Goal: Information Seeking & Learning: Learn about a topic

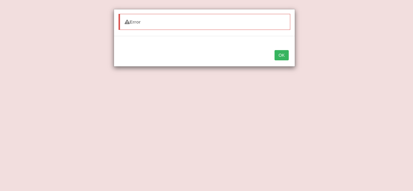
click at [284, 56] on button "OK" at bounding box center [282, 55] width 14 height 10
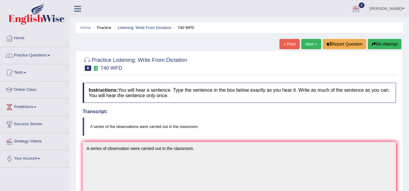
click at [284, 56] on div at bounding box center [239, 63] width 313 height 18
click at [309, 42] on link "Next »" at bounding box center [311, 44] width 20 height 10
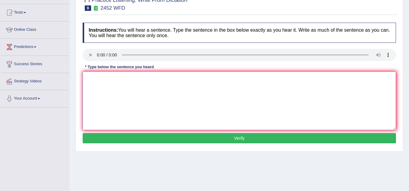
click at [92, 78] on textarea at bounding box center [239, 101] width 313 height 59
click at [86, 88] on textarea "isadavok It is a debate, debates about the value of knowledge." at bounding box center [239, 101] width 313 height 59
type textarea "It is a debate, debates about the value of knowledge."
click at [142, 139] on button "Verify" at bounding box center [239, 138] width 313 height 10
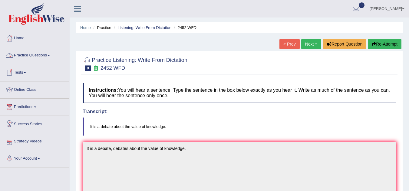
click at [46, 53] on link "Practice Questions" at bounding box center [34, 54] width 69 height 15
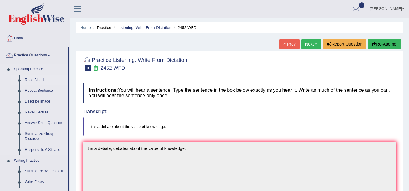
click at [39, 80] on link "Read Aloud" at bounding box center [45, 80] width 46 height 11
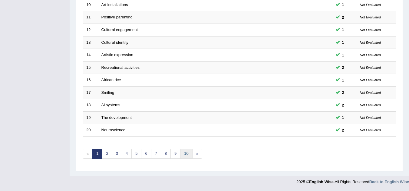
click at [186, 155] on link "10" at bounding box center [186, 154] width 12 height 10
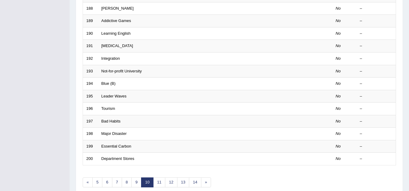
scroll to position [209, 0]
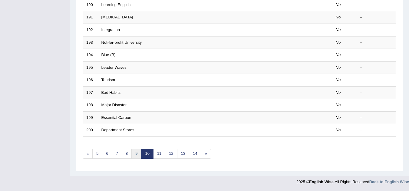
click at [137, 155] on link "9" at bounding box center [136, 154] width 10 height 10
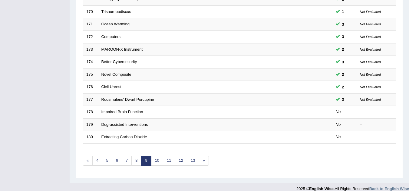
scroll to position [209, 0]
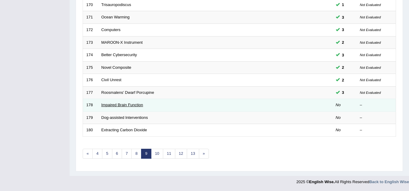
click at [118, 107] on link "Impaired Brain Function" at bounding box center [122, 105] width 42 height 5
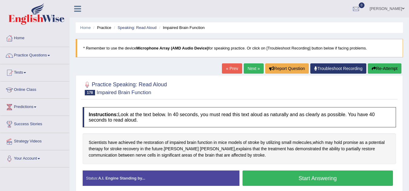
scroll to position [36, 0]
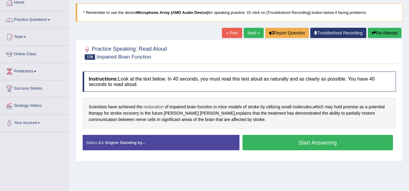
click at [153, 107] on span "restoration" at bounding box center [153, 107] width 20 height 6
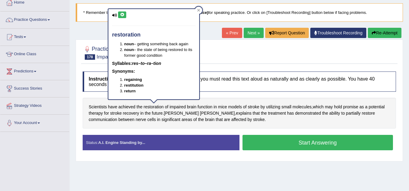
click at [122, 15] on icon at bounding box center [122, 15] width 5 height 4
click at [143, 131] on div "Instructions: Look at the text below. In 40 seconds, you must read this text al…" at bounding box center [239, 114] width 316 height 90
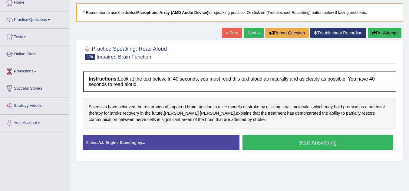
click at [288, 107] on span "small" at bounding box center [286, 107] width 10 height 6
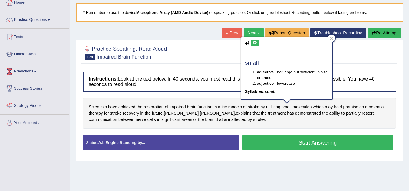
click at [254, 40] on button at bounding box center [255, 43] width 8 height 7
click at [261, 126] on div "Scientists have achieved the restoration of impaired brain function in mice mod…" at bounding box center [239, 113] width 313 height 31
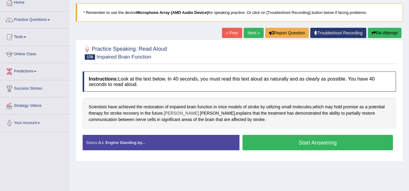
click at [179, 113] on span "Tadeusz" at bounding box center [181, 113] width 35 height 6
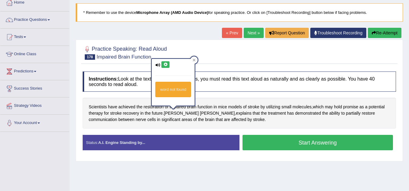
click at [162, 61] on button at bounding box center [165, 64] width 8 height 7
click at [200, 113] on span "Wieloch" at bounding box center [217, 113] width 35 height 6
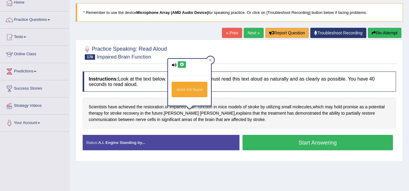
click at [180, 65] on icon at bounding box center [181, 65] width 5 height 4
click at [361, 116] on span "restore" at bounding box center [367, 113] width 13 height 6
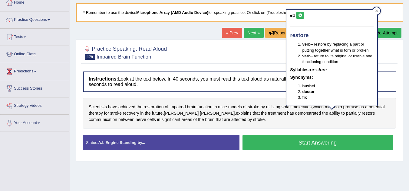
click at [299, 18] on button at bounding box center [300, 15] width 8 height 7
click at [155, 105] on span "restoration" at bounding box center [153, 107] width 20 height 6
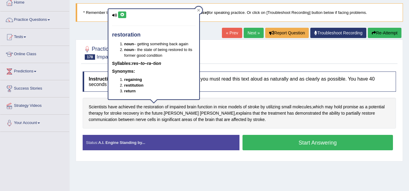
click at [124, 18] on button at bounding box center [122, 14] width 8 height 7
click at [263, 144] on button "Start Answering" at bounding box center [317, 142] width 151 height 15
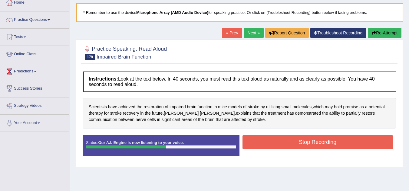
click at [263, 144] on button "Stop Recording" at bounding box center [317, 142] width 151 height 14
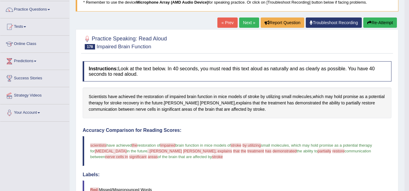
scroll to position [45, 0]
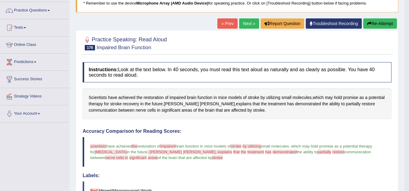
click at [377, 21] on button "Re-Attempt" at bounding box center [380, 23] width 34 height 10
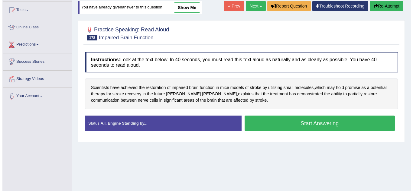
scroll to position [63, 0]
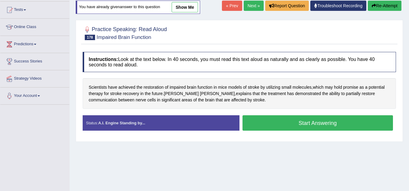
click at [313, 119] on button "Start Answering" at bounding box center [317, 123] width 151 height 15
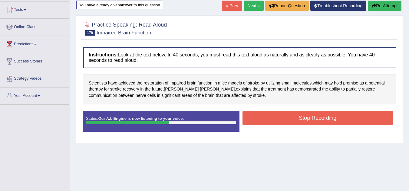
click at [313, 119] on button "Stop Recording" at bounding box center [317, 118] width 151 height 14
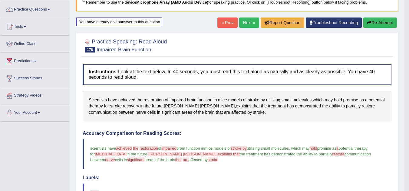
scroll to position [46, 0]
click at [373, 20] on button "Re-Attempt" at bounding box center [380, 23] width 34 height 10
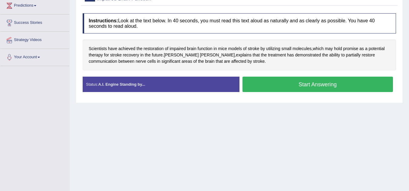
click at [331, 86] on button "Start Answering" at bounding box center [317, 84] width 151 height 15
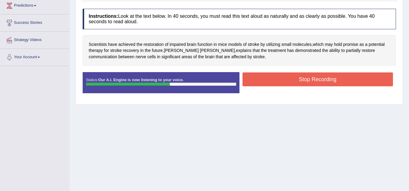
click at [330, 82] on button "Stop Recording" at bounding box center [317, 80] width 151 height 14
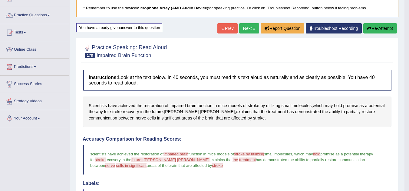
scroll to position [40, 0]
click at [246, 28] on link "Next »" at bounding box center [249, 29] width 20 height 10
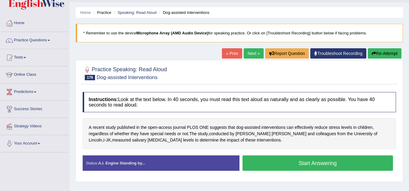
scroll to position [18, 0]
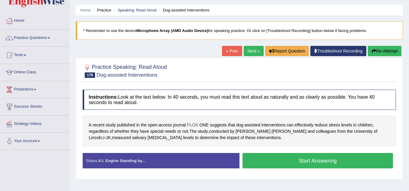
click at [194, 123] on span "PLOS" at bounding box center [192, 125] width 11 height 6
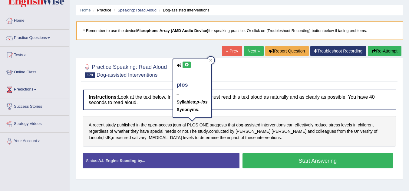
click at [186, 68] on button at bounding box center [186, 65] width 8 height 7
click at [242, 133] on span "Kerstin" at bounding box center [252, 132] width 35 height 6
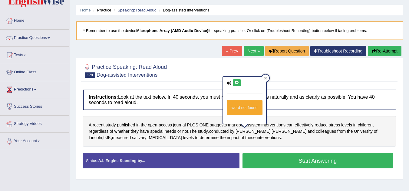
click at [237, 82] on icon at bounding box center [236, 83] width 5 height 4
click at [271, 134] on span "[PERSON_NAME]" at bounding box center [288, 132] width 35 height 6
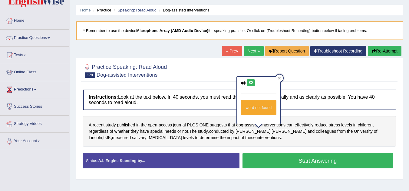
click at [249, 79] on div "word not found" at bounding box center [258, 100] width 43 height 47
click at [250, 84] on icon at bounding box center [250, 83] width 5 height 4
click at [102, 135] on span "Lincoln" at bounding box center [95, 138] width 13 height 6
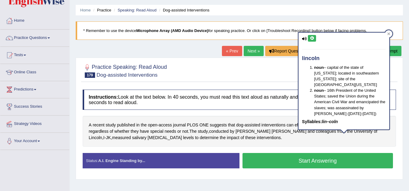
click at [310, 37] on icon at bounding box center [311, 39] width 5 height 4
click at [278, 80] on div at bounding box center [239, 70] width 313 height 18
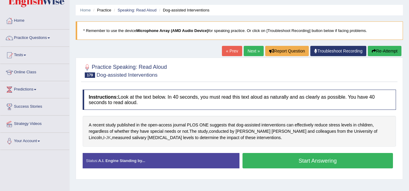
click at [111, 135] on span "JK" at bounding box center [108, 138] width 5 height 6
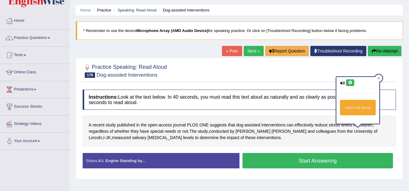
click at [350, 81] on icon at bounding box center [349, 83] width 5 height 4
click at [104, 135] on span "I" at bounding box center [103, 138] width 1 height 6
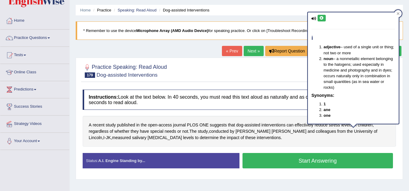
click at [320, 18] on icon at bounding box center [321, 18] width 5 height 4
click at [132, 139] on span "salivary" at bounding box center [139, 138] width 14 height 6
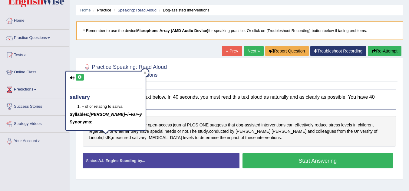
click at [79, 77] on icon at bounding box center [79, 78] width 5 height 4
click at [148, 138] on span "[MEDICAL_DATA]" at bounding box center [165, 138] width 34 height 6
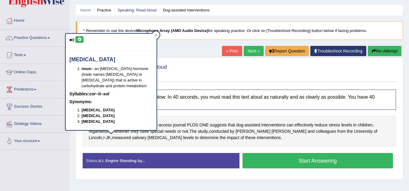
click at [77, 41] on icon at bounding box center [79, 40] width 5 height 4
click at [178, 146] on div "A recent study published in the open - access journal PLOS ONE suggests that do…" at bounding box center [239, 131] width 313 height 31
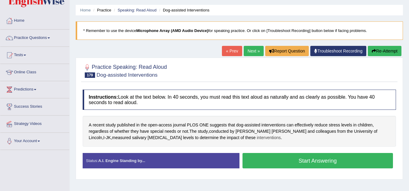
click at [256, 138] on span "interventions" at bounding box center [268, 138] width 24 height 6
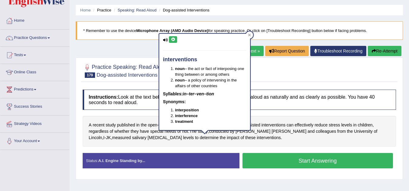
click at [172, 39] on icon at bounding box center [173, 40] width 5 height 4
click at [277, 164] on button "Start Answering" at bounding box center [317, 160] width 151 height 15
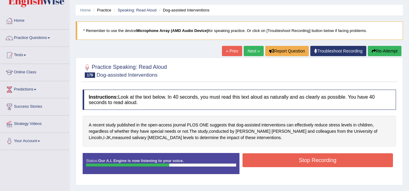
click at [277, 164] on button "Stop Recording" at bounding box center [317, 161] width 151 height 14
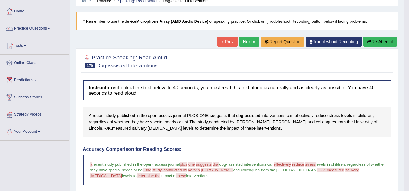
scroll to position [27, 0]
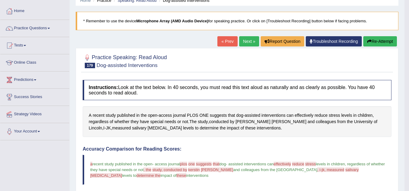
click at [370, 41] on button "Re-Attempt" at bounding box center [380, 41] width 34 height 10
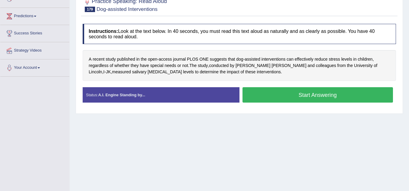
scroll to position [126, 0]
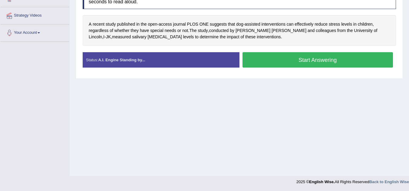
click at [348, 59] on button "Start Answering" at bounding box center [317, 59] width 151 height 15
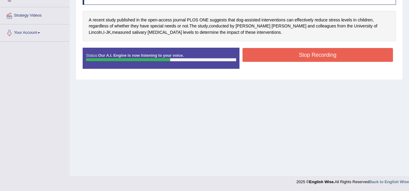
click at [348, 59] on button "Stop Recording" at bounding box center [317, 55] width 151 height 14
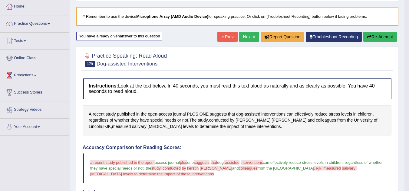
scroll to position [31, 0]
click at [379, 37] on button "Re-Attempt" at bounding box center [380, 37] width 34 height 10
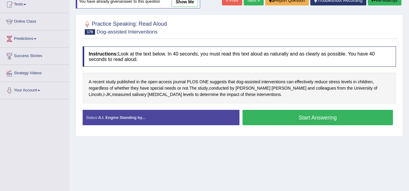
click at [339, 114] on button "Start Answering" at bounding box center [317, 117] width 151 height 15
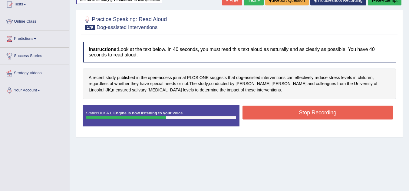
click at [339, 114] on button "Stop Recording" at bounding box center [317, 113] width 151 height 14
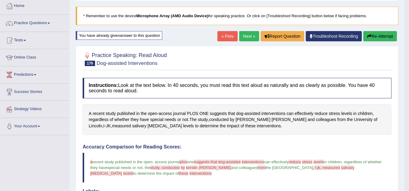
scroll to position [32, 0]
click at [245, 37] on link "Next »" at bounding box center [249, 36] width 20 height 10
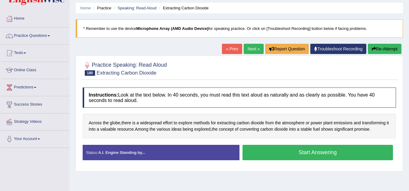
scroll to position [24, 0]
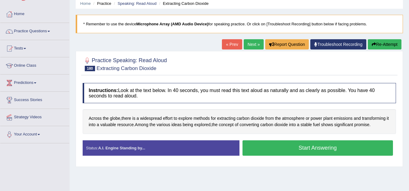
click at [258, 144] on button "Start Answering" at bounding box center [317, 148] width 151 height 15
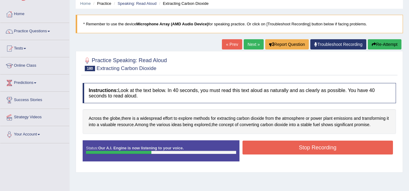
click at [258, 144] on button "Stop Recording" at bounding box center [317, 148] width 151 height 14
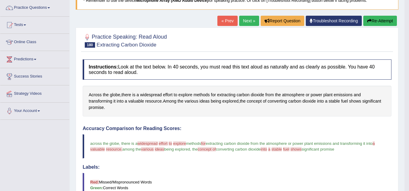
scroll to position [47, 0]
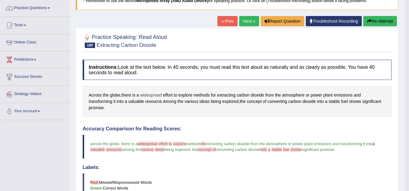
click at [152, 96] on span "widespread" at bounding box center [151, 95] width 22 height 6
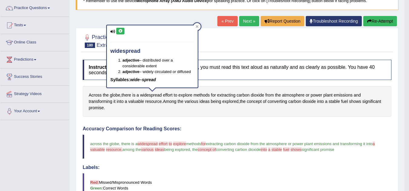
click at [119, 32] on icon at bounding box center [120, 31] width 5 height 4
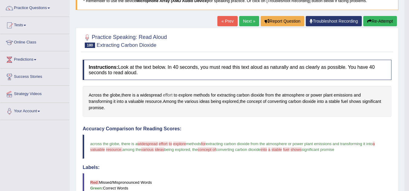
click at [170, 97] on span "effort" at bounding box center [168, 95] width 10 height 6
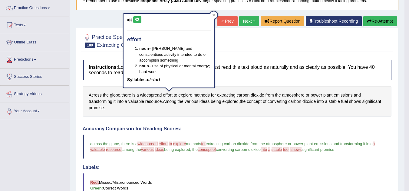
click at [137, 21] on icon at bounding box center [137, 20] width 5 height 4
click at [187, 95] on span "explore" at bounding box center [185, 95] width 14 height 6
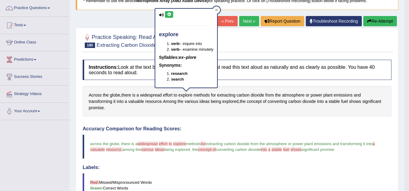
click at [169, 14] on icon at bounding box center [169, 15] width 5 height 4
click at [96, 151] on span "valuable" at bounding box center [97, 150] width 15 height 5
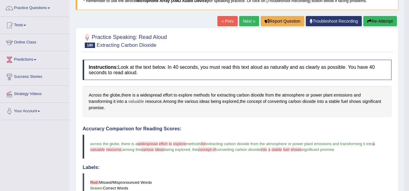
click at [137, 100] on span "valuable" at bounding box center [136, 102] width 16 height 6
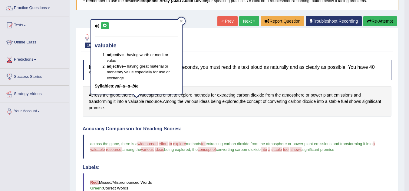
click at [104, 24] on icon at bounding box center [105, 26] width 5 height 4
click at [188, 117] on div "Across the globe , there is a widespread effort to explore methods for extracti…" at bounding box center [237, 101] width 308 height 31
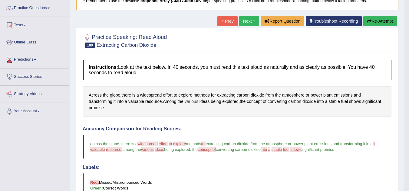
click at [189, 100] on span "various" at bounding box center [191, 102] width 14 height 6
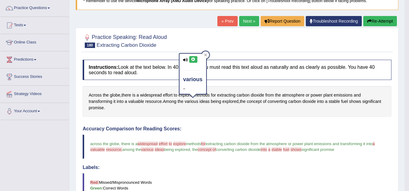
click at [193, 59] on icon at bounding box center [193, 60] width 5 height 4
click at [241, 129] on h4 "Accuracy Comparison for Reading Scores:" at bounding box center [237, 128] width 308 height 5
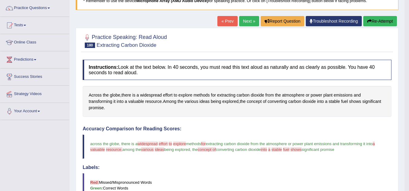
click at [374, 18] on button "Re-Attempt" at bounding box center [380, 21] width 34 height 10
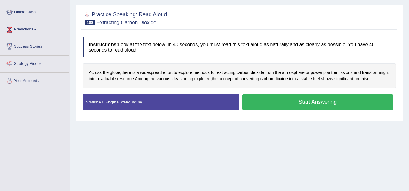
scroll to position [94, 0]
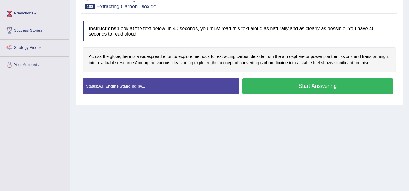
click at [298, 87] on button "Start Answering" at bounding box center [317, 86] width 151 height 15
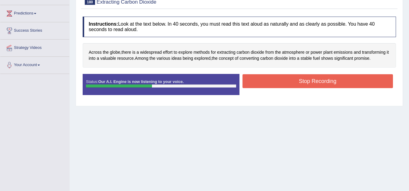
click at [298, 87] on button "Stop Recording" at bounding box center [317, 81] width 151 height 14
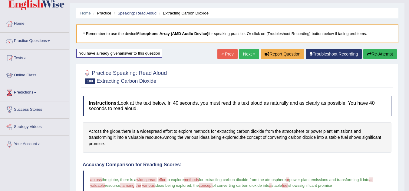
scroll to position [14, 0]
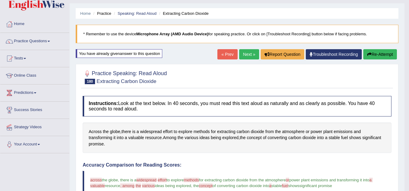
click at [249, 52] on link "Next »" at bounding box center [249, 54] width 20 height 10
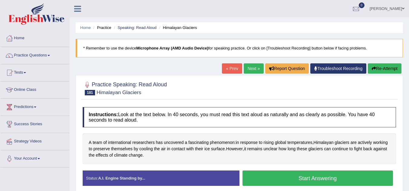
click at [269, 175] on button "Start Answering" at bounding box center [317, 178] width 151 height 15
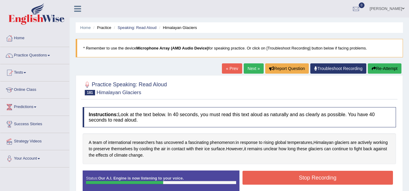
click at [269, 175] on button "Stop Recording" at bounding box center [317, 178] width 151 height 14
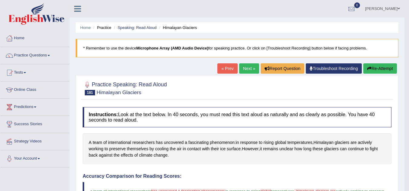
click at [370, 68] on icon "button" at bounding box center [369, 69] width 4 height 4
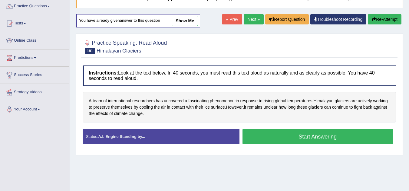
click at [334, 139] on button "Start Answering" at bounding box center [317, 136] width 151 height 15
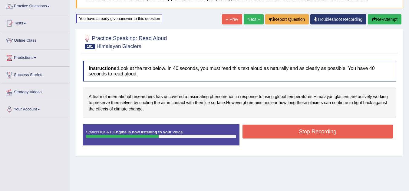
click at [334, 135] on button "Stop Recording" at bounding box center [317, 132] width 151 height 14
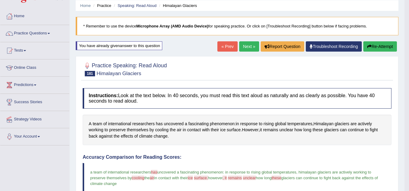
scroll to position [21, 0]
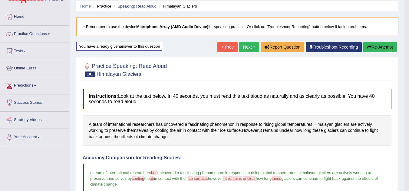
click at [382, 47] on button "Re-Attempt" at bounding box center [380, 47] width 34 height 10
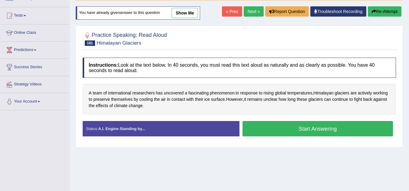
scroll to position [57, 0]
click at [310, 135] on button "Start Answering" at bounding box center [317, 128] width 151 height 15
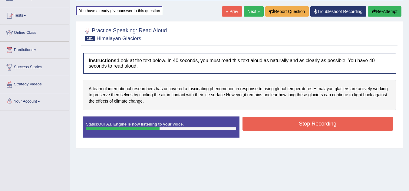
click at [318, 120] on button "Stop Recording" at bounding box center [317, 124] width 151 height 14
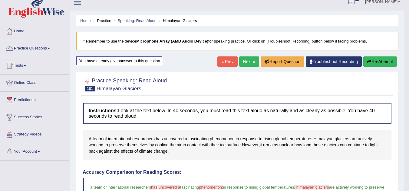
scroll to position [0, 0]
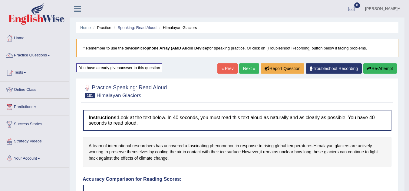
click at [367, 67] on icon "button" at bounding box center [369, 69] width 4 height 4
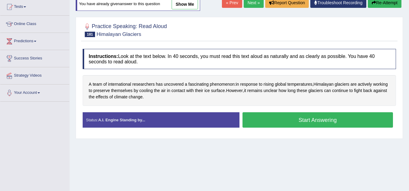
click at [327, 122] on button "Start Answering" at bounding box center [317, 119] width 151 height 15
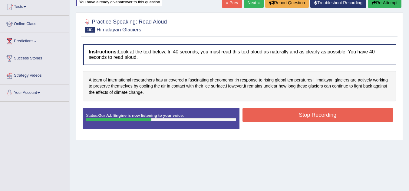
click at [328, 114] on button "Stop Recording" at bounding box center [317, 115] width 151 height 14
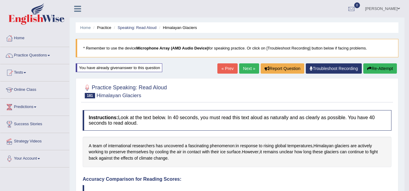
click at [246, 69] on link "Next »" at bounding box center [249, 68] width 20 height 10
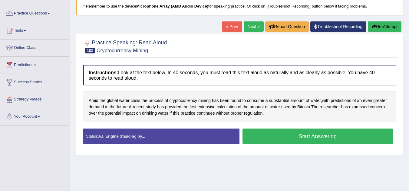
click at [258, 140] on button "Start Answering" at bounding box center [317, 136] width 151 height 15
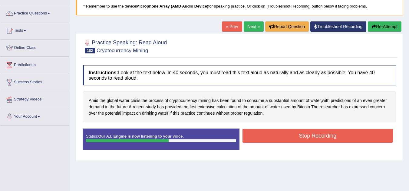
click at [258, 140] on button "Stop Recording" at bounding box center [317, 136] width 151 height 14
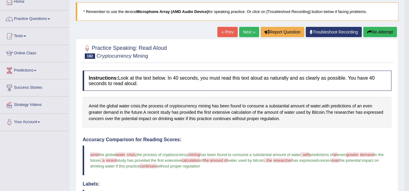
scroll to position [36, 0]
click at [95, 105] on span "Amid" at bounding box center [94, 106] width 10 height 6
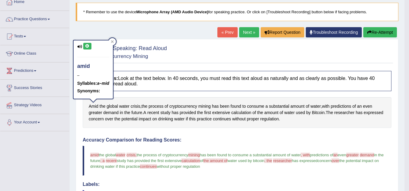
click at [86, 47] on icon at bounding box center [87, 46] width 5 height 4
click at [102, 123] on div "Amid the global water crisis , the process of cryptocurrency mining has been fo…" at bounding box center [237, 112] width 308 height 31
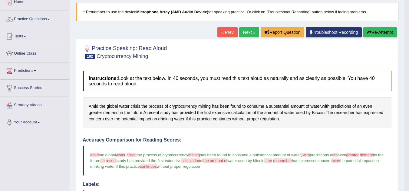
click at [383, 31] on button "Re-Attempt" at bounding box center [380, 32] width 34 height 10
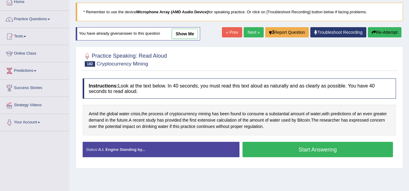
click at [283, 150] on button "Start Answering" at bounding box center [317, 149] width 151 height 15
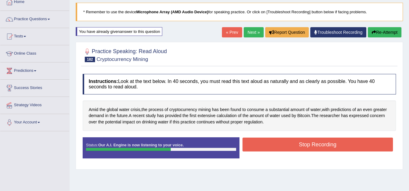
click at [286, 143] on button "Stop Recording" at bounding box center [317, 145] width 151 height 14
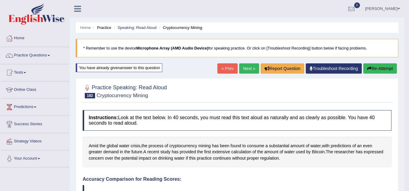
click at [376, 66] on button "Re-Attempt" at bounding box center [380, 68] width 34 height 10
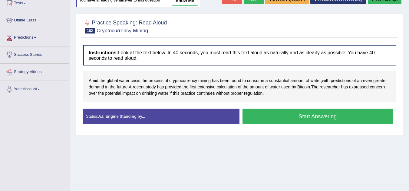
scroll to position [70, 0]
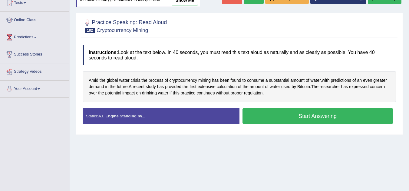
click at [296, 116] on button "Start Answering" at bounding box center [317, 116] width 151 height 15
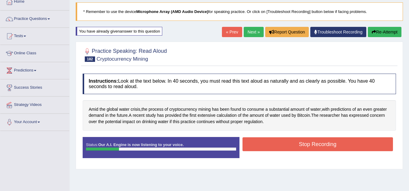
scroll to position [28, 0]
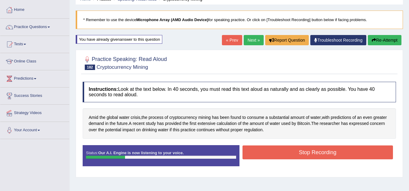
click at [381, 35] on button "Re-Attempt" at bounding box center [384, 40] width 34 height 10
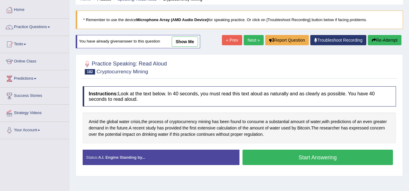
click at [318, 156] on button "Start Answering" at bounding box center [317, 157] width 151 height 15
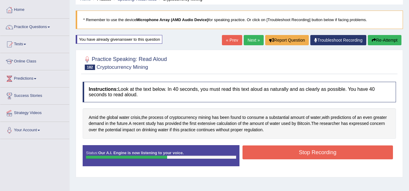
click at [318, 156] on button "Stop Recording" at bounding box center [317, 153] width 151 height 14
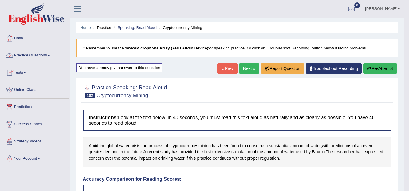
click at [34, 52] on link "Practice Questions" at bounding box center [34, 54] width 69 height 15
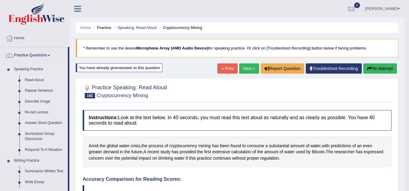
click at [34, 80] on link "Read Aloud" at bounding box center [45, 80] width 46 height 11
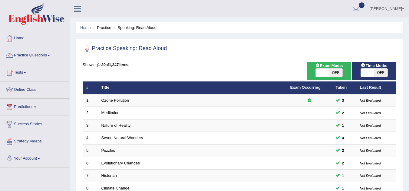
scroll to position [209, 0]
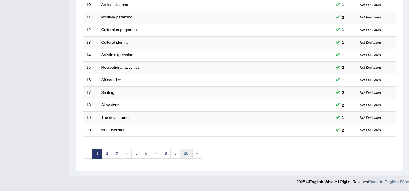
click at [188, 154] on link "10" at bounding box center [186, 154] width 12 height 10
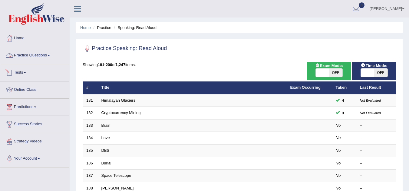
click at [37, 54] on link "Practice Questions" at bounding box center [34, 54] width 69 height 15
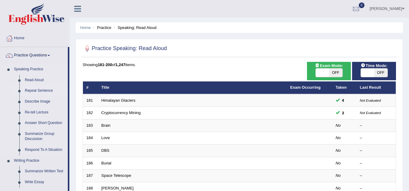
click at [36, 91] on link "Repeat Sentence" at bounding box center [45, 91] width 46 height 11
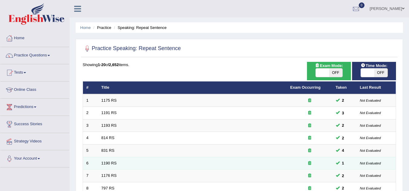
scroll to position [209, 0]
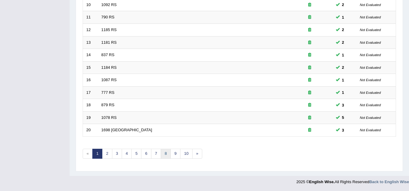
click at [165, 152] on link "8" at bounding box center [166, 154] width 10 height 10
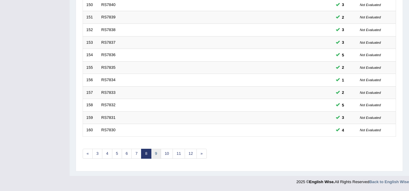
click at [158, 156] on link "9" at bounding box center [156, 154] width 10 height 10
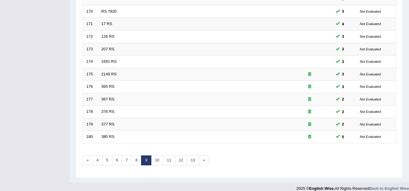
scroll to position [209, 0]
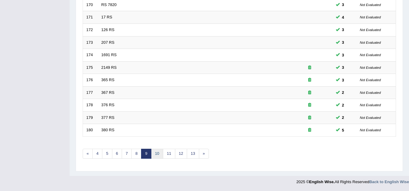
click at [158, 156] on link "10" at bounding box center [157, 154] width 12 height 10
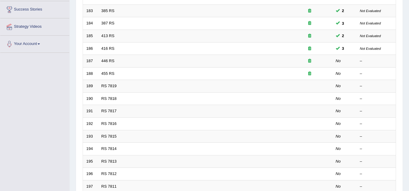
scroll to position [116, 0]
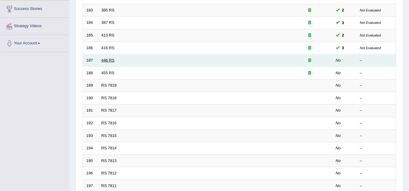
click at [112, 62] on link "446 RS" at bounding box center [107, 60] width 13 height 5
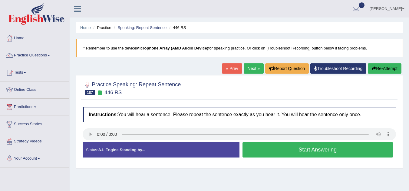
click at [251, 151] on button "Start Answering" at bounding box center [317, 149] width 151 height 15
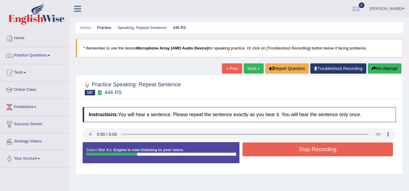
click at [251, 151] on button "Stop Recording" at bounding box center [317, 150] width 151 height 14
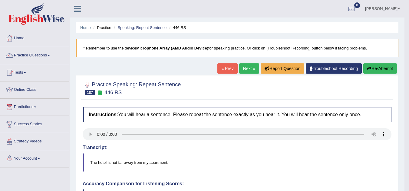
click at [384, 69] on button "Re-Attempt" at bounding box center [380, 68] width 34 height 10
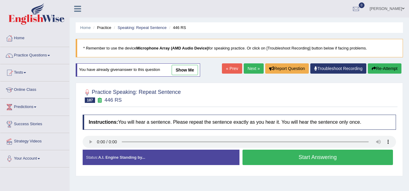
click at [289, 157] on button "Start Answering" at bounding box center [317, 157] width 151 height 15
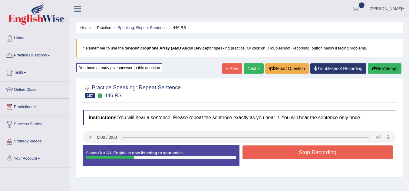
click at [289, 157] on button "Stop Recording" at bounding box center [317, 153] width 151 height 14
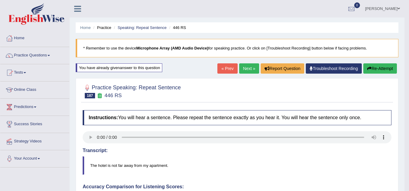
click at [248, 68] on link "Next »" at bounding box center [249, 68] width 20 height 10
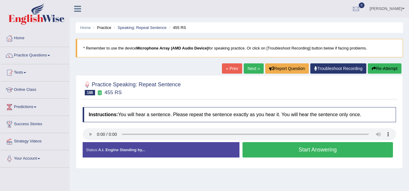
click at [261, 150] on button "Start Answering" at bounding box center [317, 149] width 151 height 15
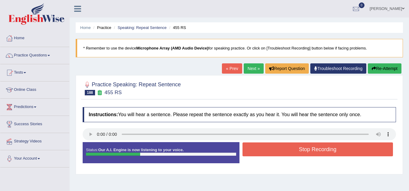
click at [261, 150] on button "Stop Recording" at bounding box center [317, 150] width 151 height 14
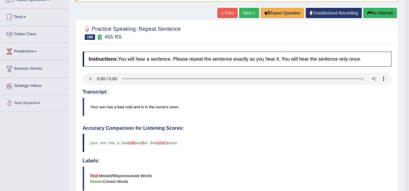
scroll to position [55, 0]
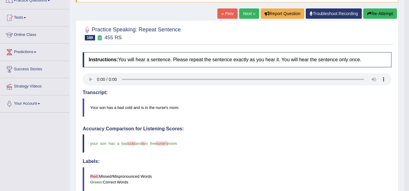
click at [380, 14] on button "Re-Attempt" at bounding box center [380, 13] width 34 height 10
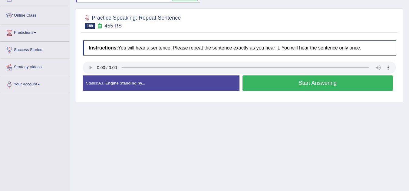
click at [341, 86] on button "Start Answering" at bounding box center [317, 83] width 151 height 15
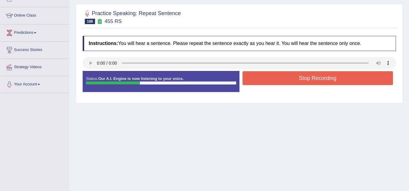
click at [342, 75] on button "Stop Recording" at bounding box center [317, 78] width 151 height 14
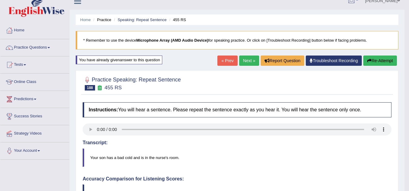
scroll to position [8, 0]
click at [244, 62] on link "Next »" at bounding box center [249, 61] width 20 height 10
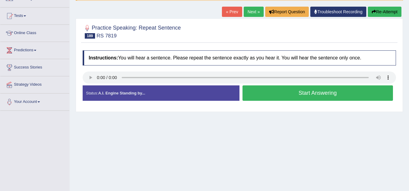
click at [270, 88] on button "Start Answering" at bounding box center [317, 93] width 151 height 15
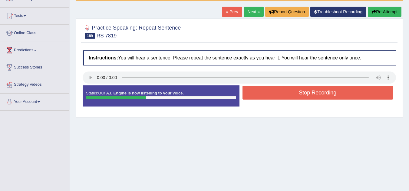
click at [270, 88] on button "Stop Recording" at bounding box center [317, 93] width 151 height 14
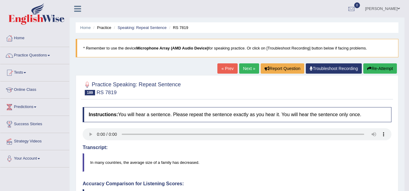
click at [371, 67] on button "Re-Attempt" at bounding box center [380, 68] width 34 height 10
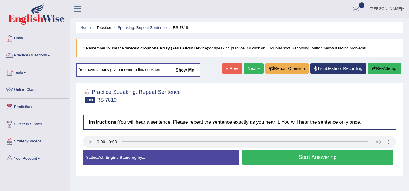
click at [259, 156] on button "Start Answering" at bounding box center [317, 157] width 151 height 15
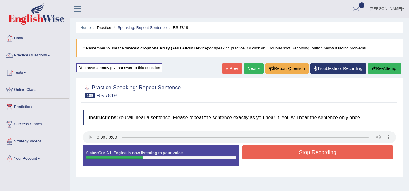
click at [259, 156] on button "Stop Recording" at bounding box center [317, 153] width 151 height 14
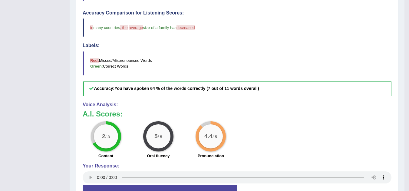
scroll to position [220, 0]
